Goal: Task Accomplishment & Management: Manage account settings

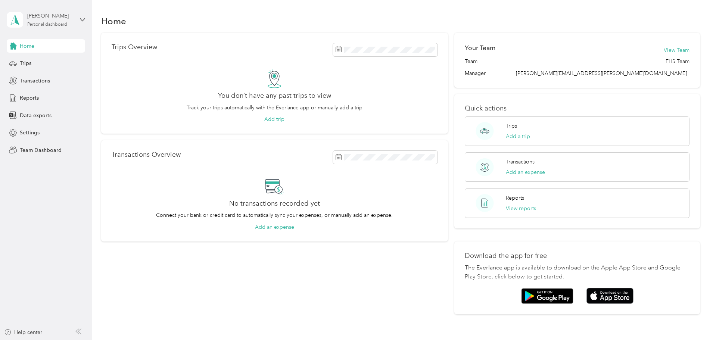
click at [69, 21] on div "[PERSON_NAME] Personal dashboard" at bounding box center [50, 19] width 47 height 15
click at [47, 64] on div "Team dashboard" at bounding box center [127, 59] width 231 height 13
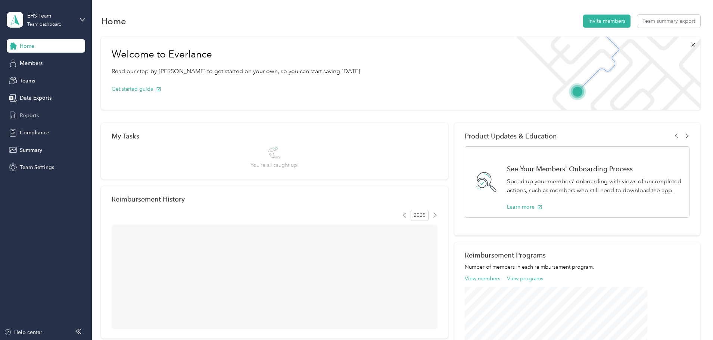
click at [35, 113] on span "Reports" at bounding box center [29, 116] width 19 height 8
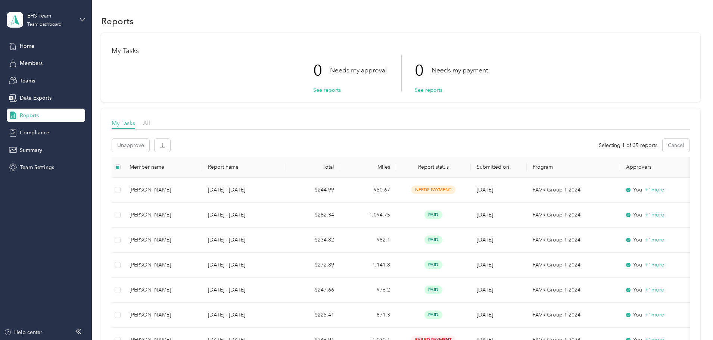
click at [26, 112] on span "Reports" at bounding box center [29, 116] width 19 height 8
